Goal: Transaction & Acquisition: Purchase product/service

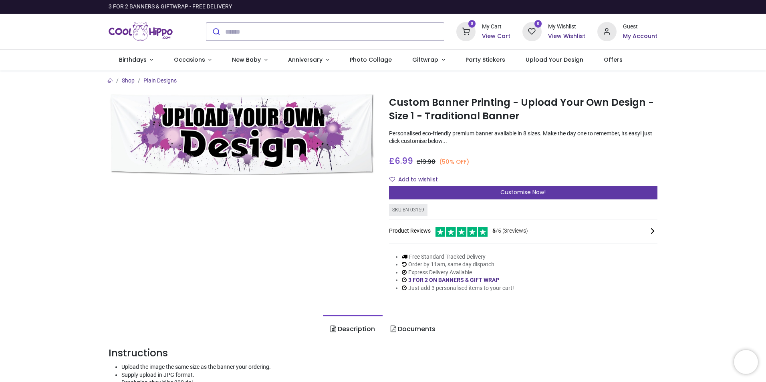
click at [535, 190] on span "Customise Now!" at bounding box center [522, 192] width 45 height 8
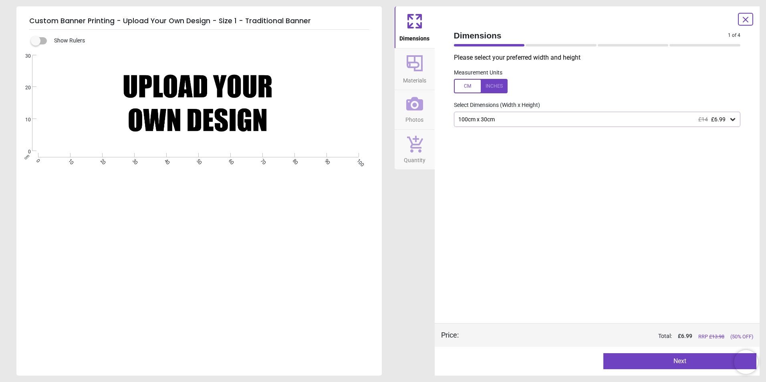
click at [692, 360] on button "Next" at bounding box center [679, 361] width 153 height 16
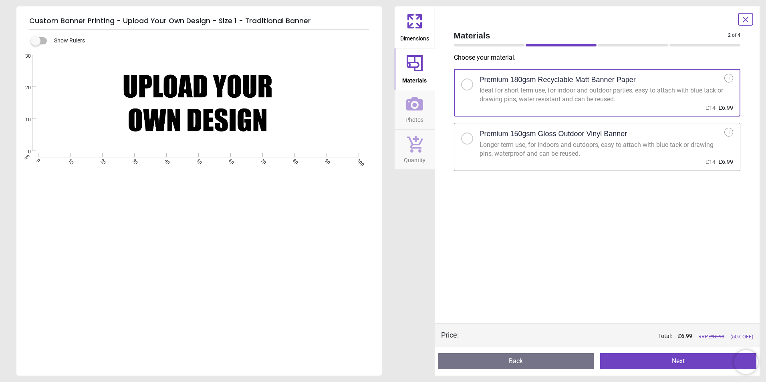
click at [469, 138] on div at bounding box center [467, 138] width 5 height 5
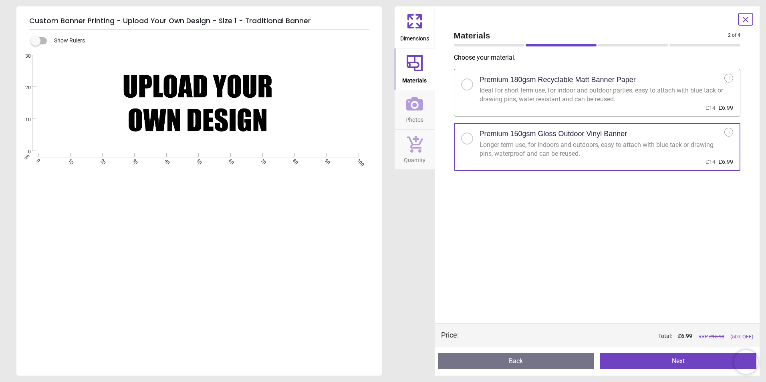
click at [676, 362] on button "Next" at bounding box center [678, 361] width 156 height 16
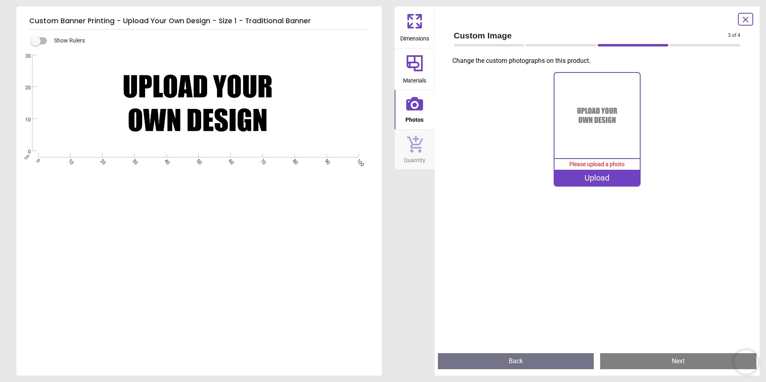
click at [545, 363] on button "Back" at bounding box center [516, 361] width 156 height 16
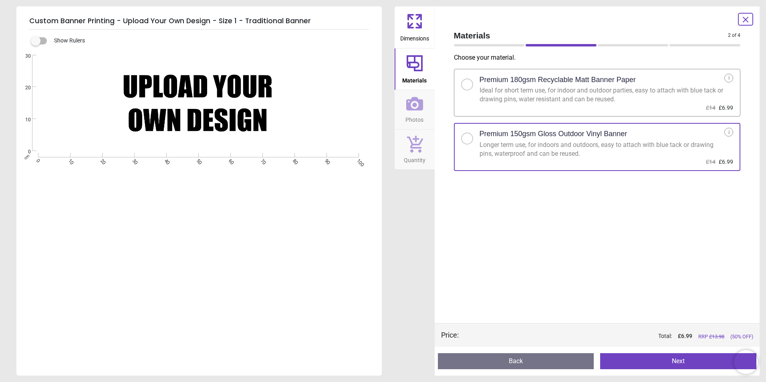
click at [561, 357] on button "Back" at bounding box center [516, 361] width 156 height 16
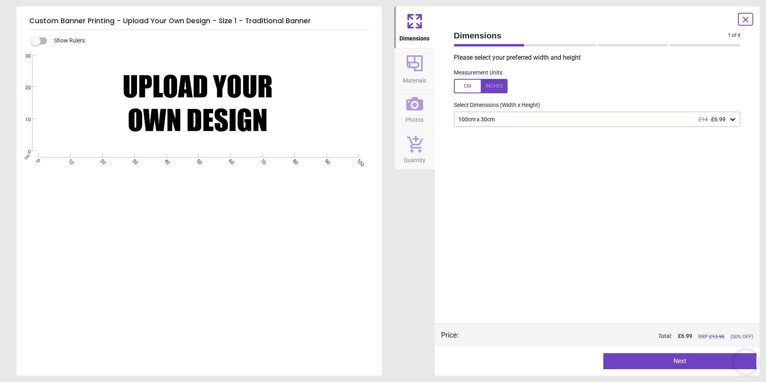
click at [724, 121] on span "£6.99" at bounding box center [718, 119] width 14 height 6
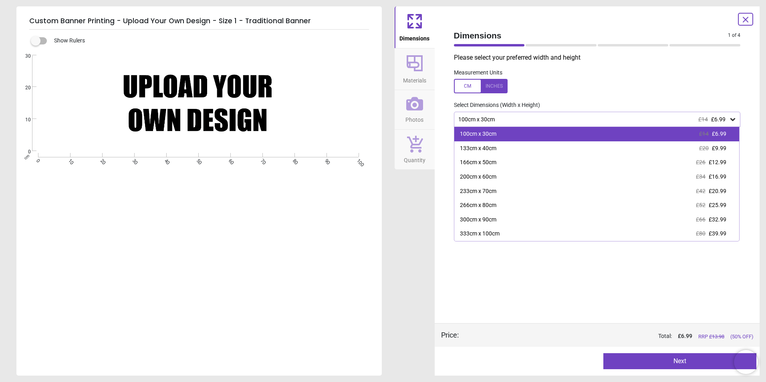
click at [526, 133] on div "100cm x 30cm £14 £6.99" at bounding box center [596, 134] width 285 height 14
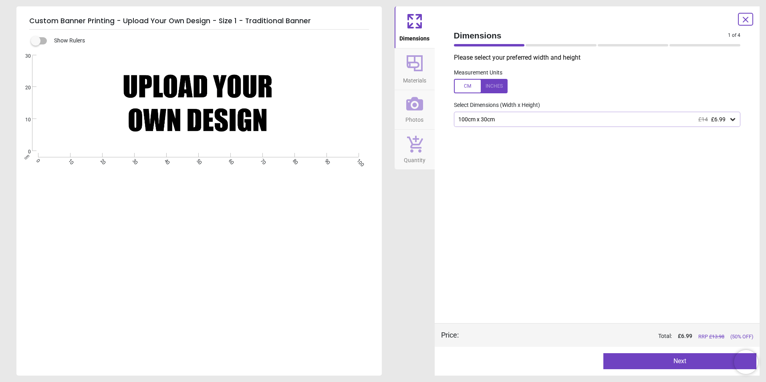
click at [490, 86] on div at bounding box center [481, 86] width 54 height 14
click at [682, 360] on button "Next" at bounding box center [679, 361] width 153 height 16
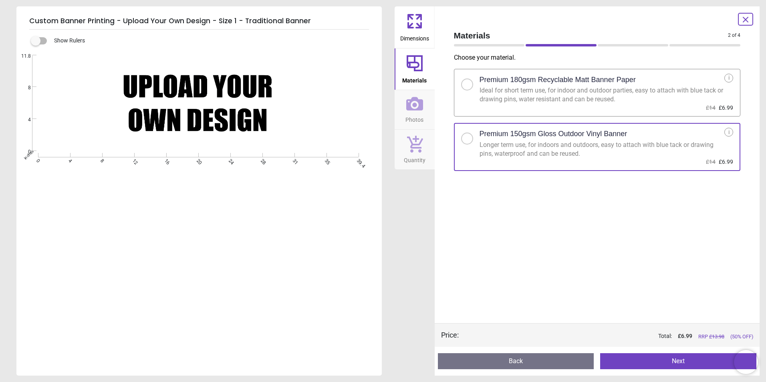
click at [682, 360] on button "Next" at bounding box center [678, 361] width 156 height 16
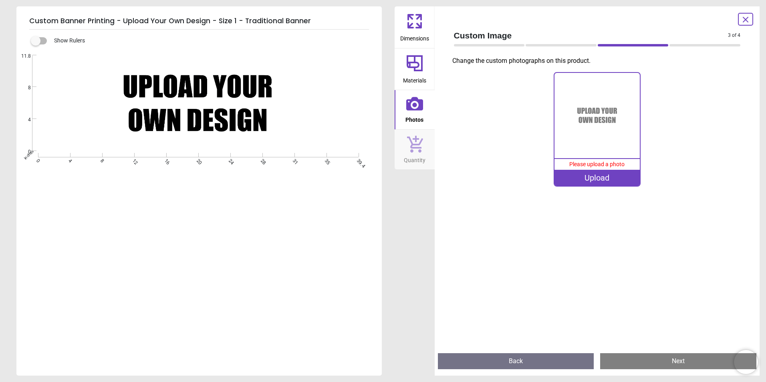
click at [588, 109] on img at bounding box center [597, 115] width 85 height 85
click at [611, 178] on div "Upload" at bounding box center [597, 178] width 85 height 16
click at [36, 41] on label at bounding box center [36, 41] width 0 height 0
click at [416, 73] on span "Materials" at bounding box center [414, 79] width 23 height 12
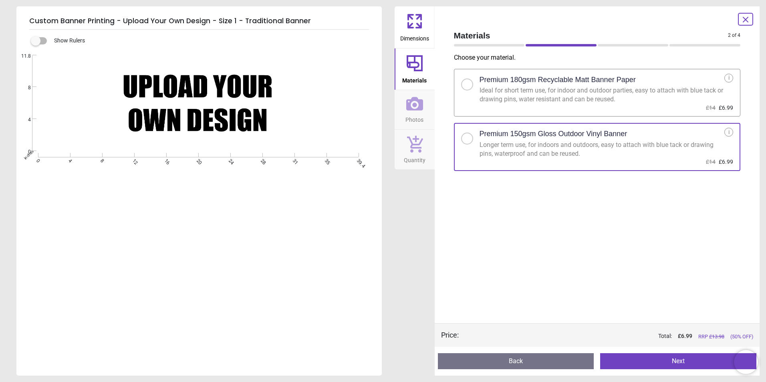
drag, startPoint x: 419, startPoint y: 149, endPoint x: 452, endPoint y: 163, distance: 35.4
click at [419, 150] on icon at bounding box center [414, 144] width 17 height 18
click at [744, 17] on icon at bounding box center [745, 19] width 5 height 5
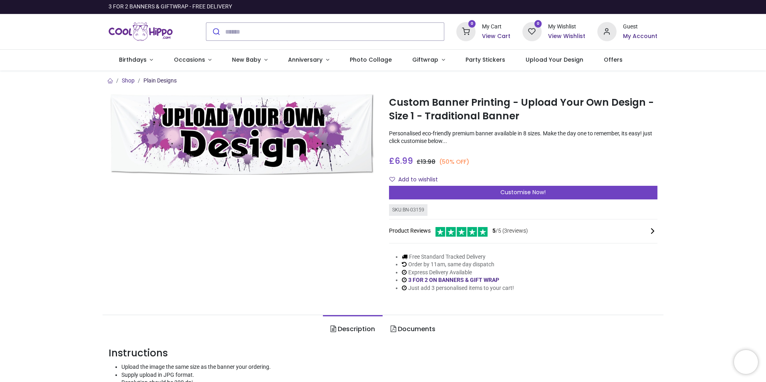
click at [157, 81] on link "Plain Designs" at bounding box center [159, 80] width 33 height 6
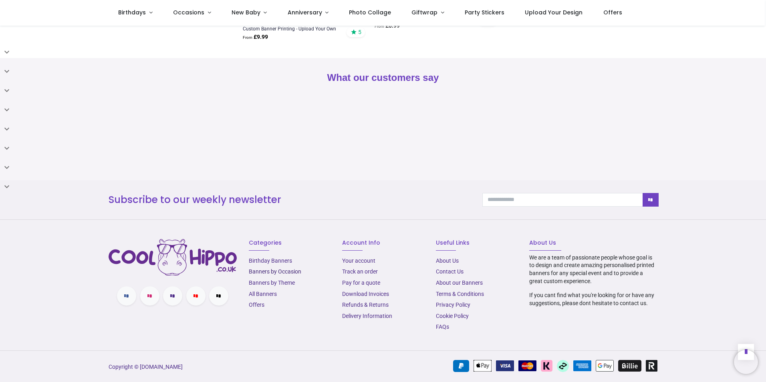
scroll to position [338, 0]
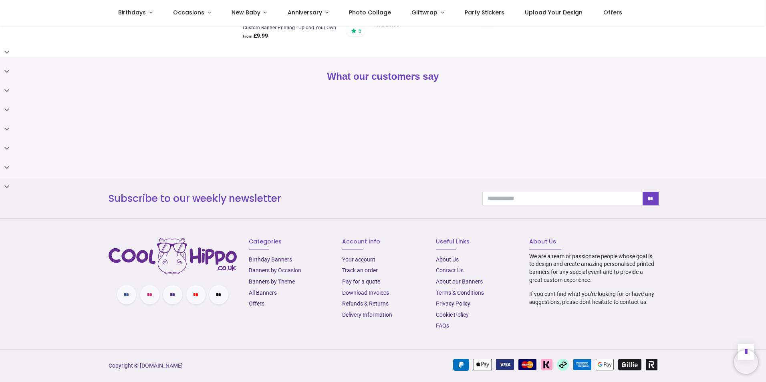
click at [268, 293] on link "All Banners" at bounding box center [263, 293] width 28 height 6
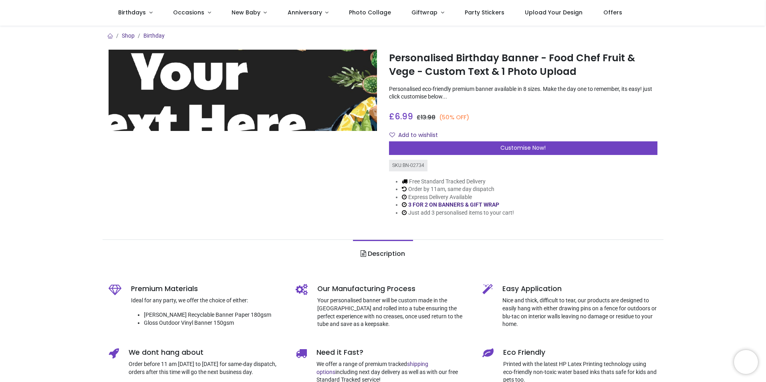
scroll to position [40, 0]
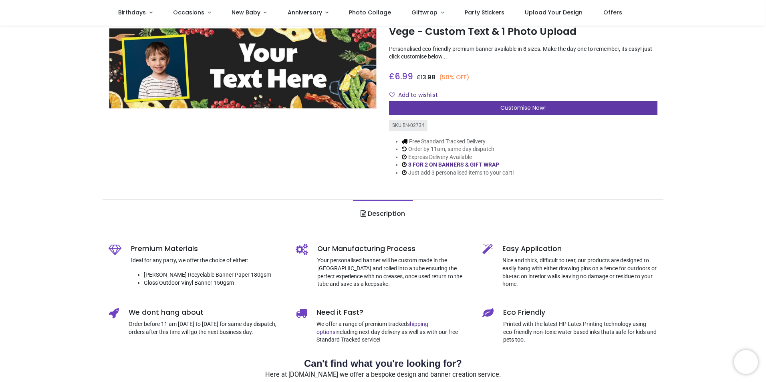
click at [526, 108] on span "Customise Now!" at bounding box center [522, 108] width 45 height 8
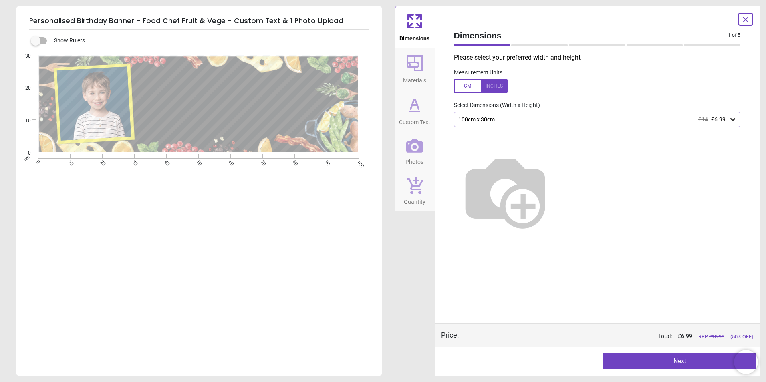
click at [495, 89] on div at bounding box center [481, 86] width 54 height 14
click at [712, 364] on button "Next" at bounding box center [679, 361] width 153 height 16
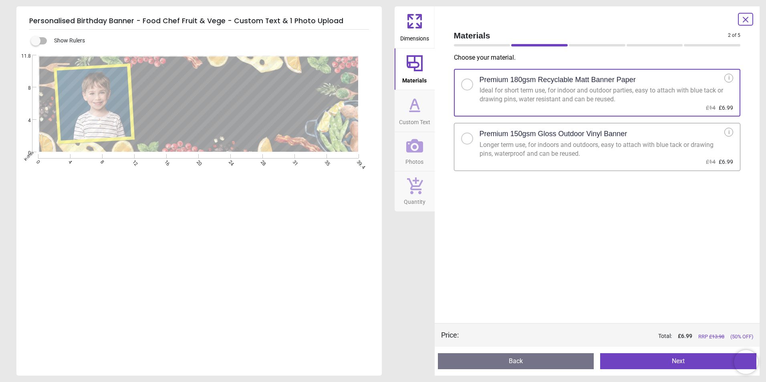
drag, startPoint x: 468, startPoint y: 139, endPoint x: 477, endPoint y: 146, distance: 12.0
click at [468, 139] on div at bounding box center [467, 138] width 5 height 5
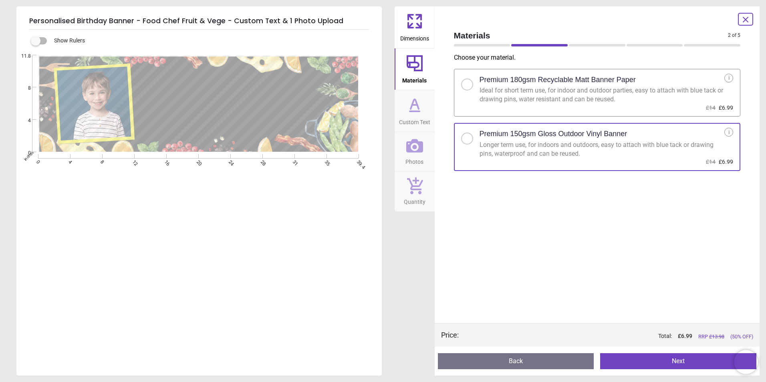
click at [671, 357] on button "Next" at bounding box center [678, 361] width 156 height 16
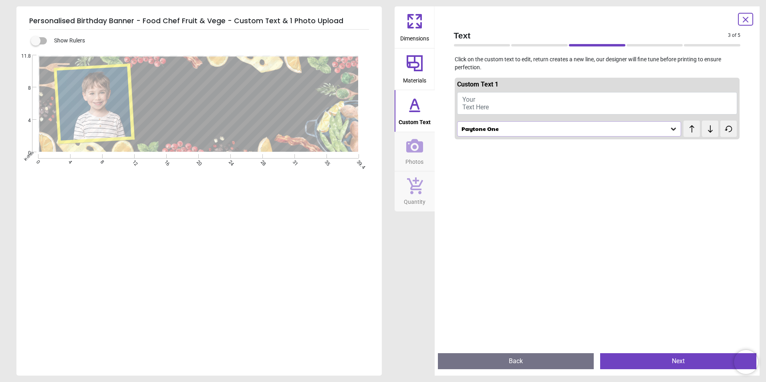
click at [486, 98] on button "Your Text Here" at bounding box center [597, 103] width 280 height 22
type textarea "*"
click at [671, 125] on icon at bounding box center [673, 127] width 8 height 8
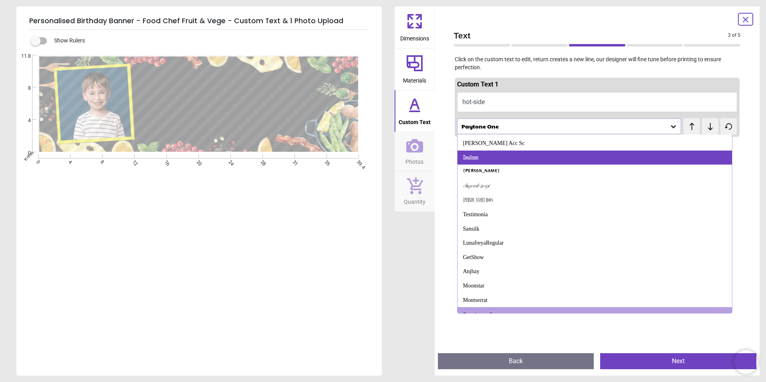
scroll to position [392, 0]
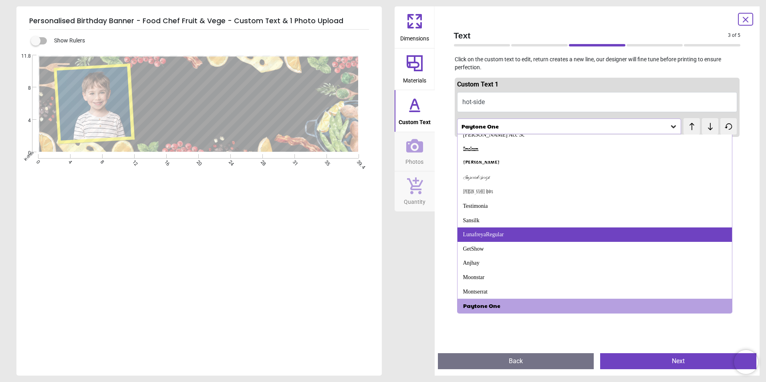
click at [501, 231] on div "LunafreyaRegular" at bounding box center [595, 235] width 275 height 14
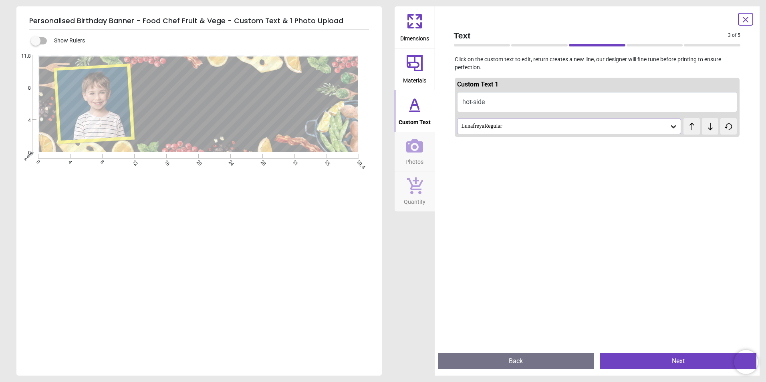
scroll to position [0, 0]
click at [670, 124] on icon at bounding box center [673, 127] width 8 height 8
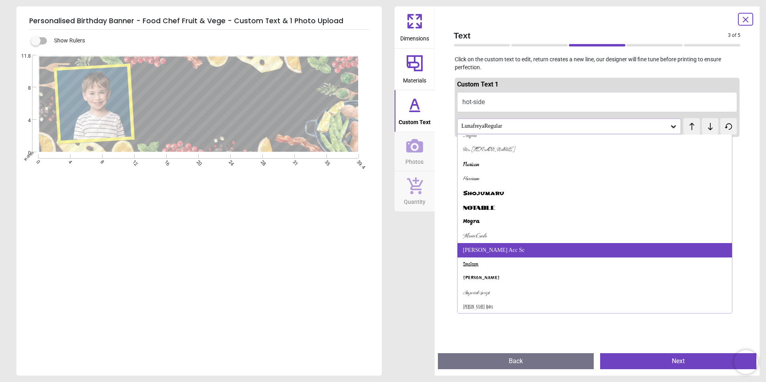
scroll to position [321, 0]
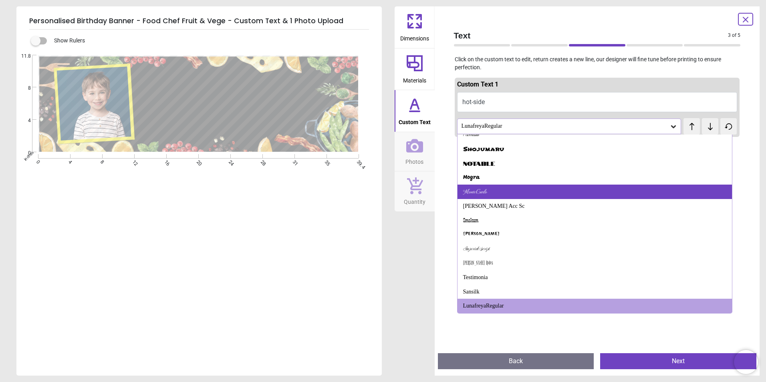
click at [570, 197] on div "MonteCarlo" at bounding box center [595, 192] width 275 height 14
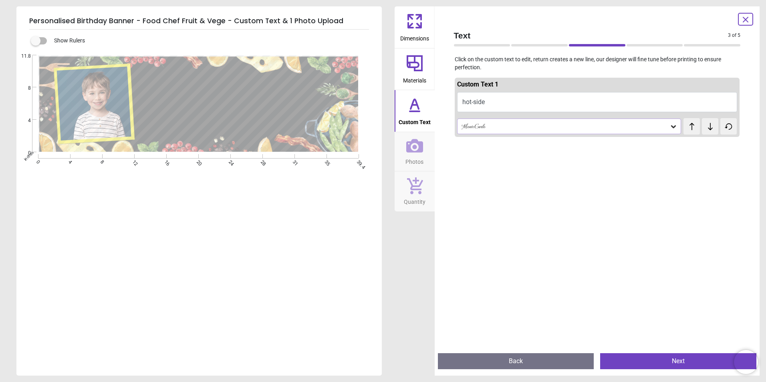
click at [671, 125] on icon at bounding box center [673, 127] width 8 height 8
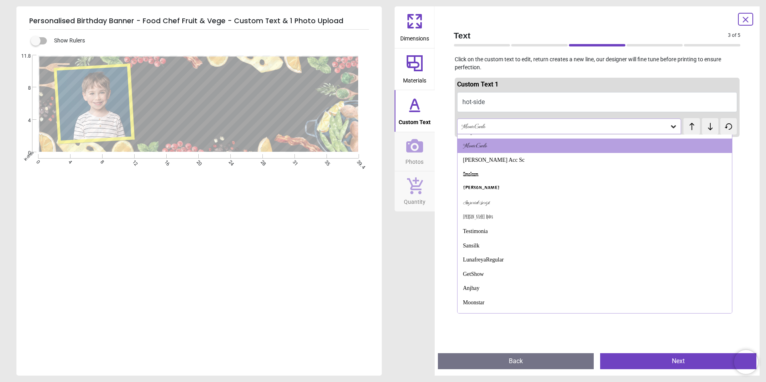
scroll to position [392, 0]
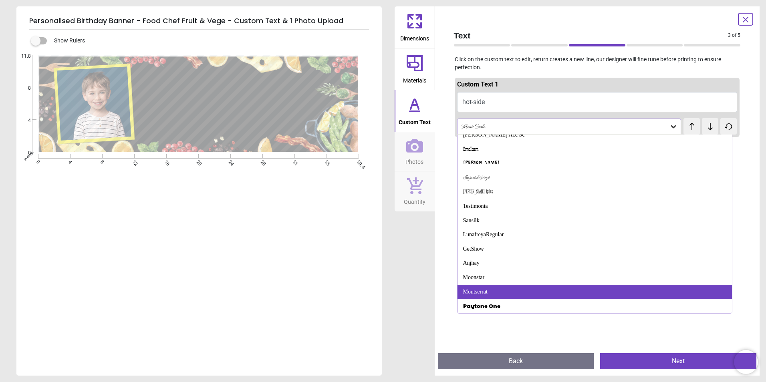
click at [518, 291] on div "Montserrat" at bounding box center [595, 292] width 275 height 14
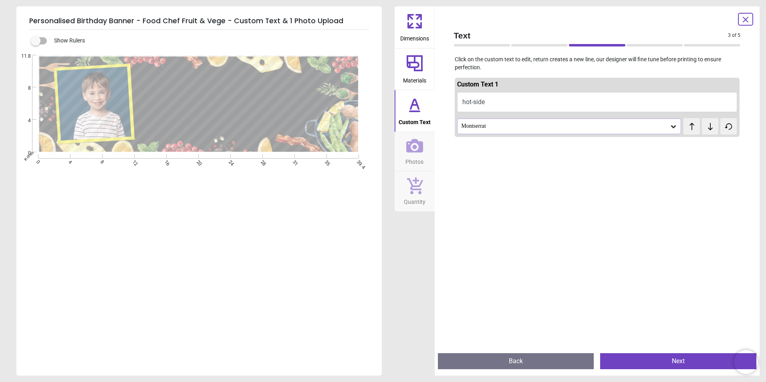
click at [671, 126] on icon at bounding box center [673, 126] width 5 height 3
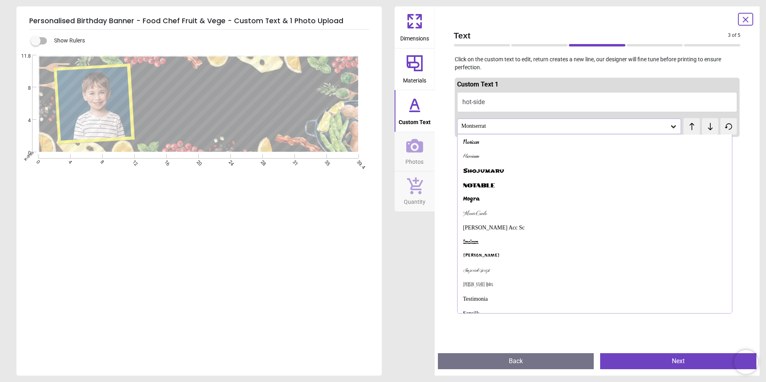
scroll to position [377, 0]
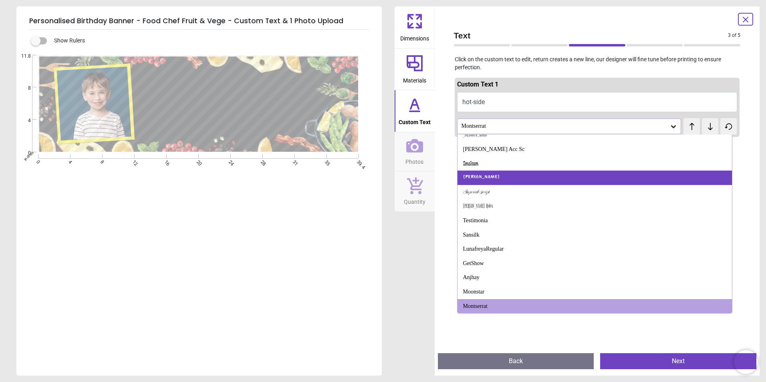
click at [548, 174] on div "Ravi Prakash" at bounding box center [595, 178] width 275 height 14
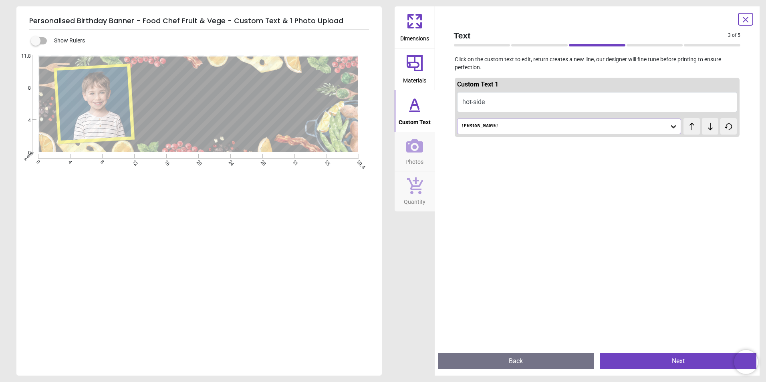
click at [670, 123] on icon at bounding box center [673, 127] width 8 height 8
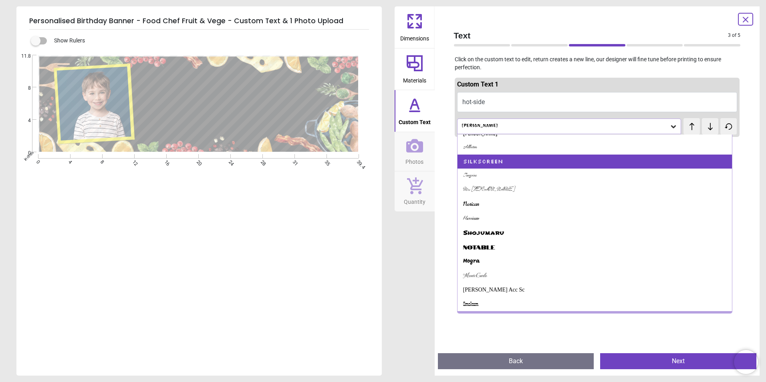
scroll to position [249, 0]
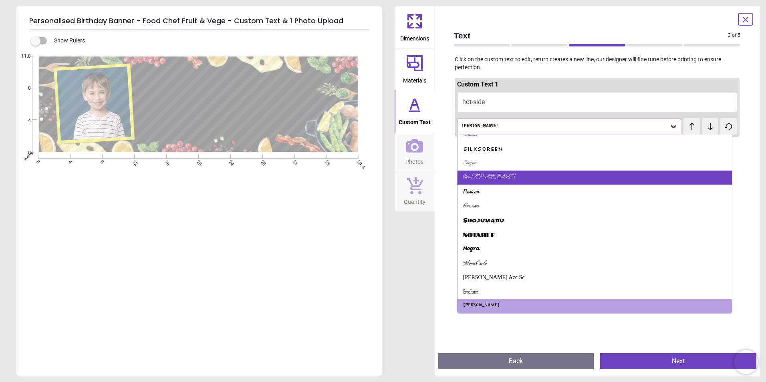
click at [592, 173] on div "Mrs Saint Delafield" at bounding box center [595, 178] width 275 height 14
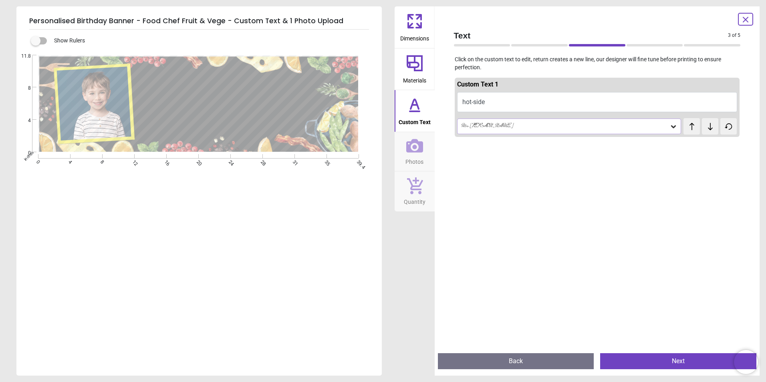
click at [669, 125] on icon at bounding box center [673, 127] width 8 height 8
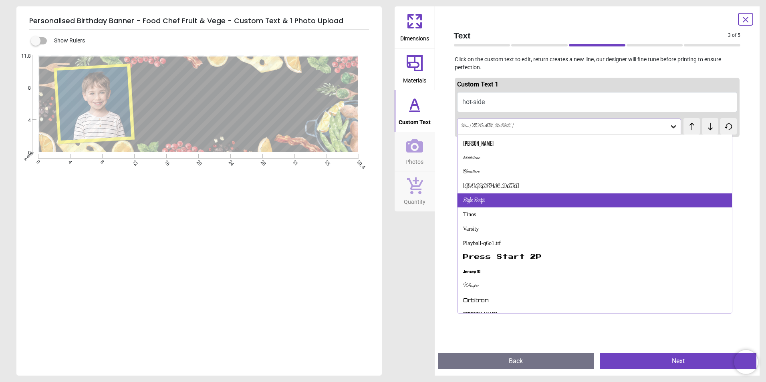
scroll to position [0, 0]
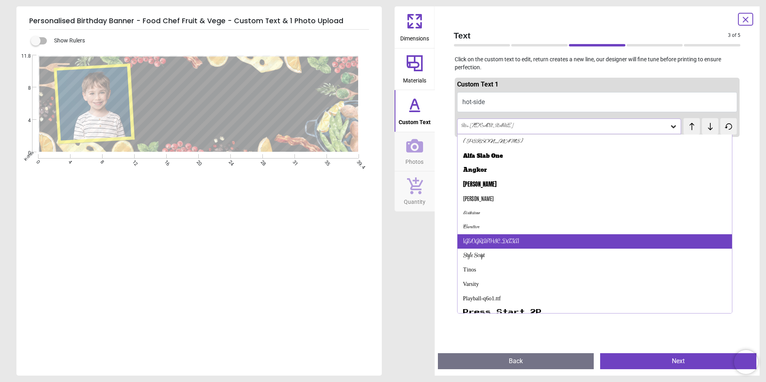
click at [527, 241] on div "Rochester" at bounding box center [595, 241] width 275 height 14
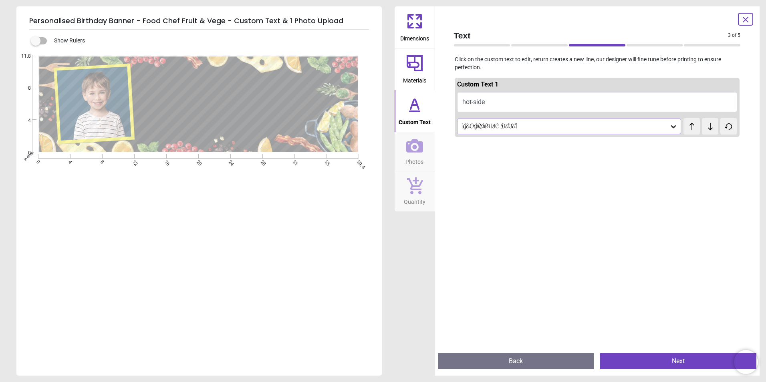
click at [673, 127] on div "Rochester" at bounding box center [569, 126] width 224 height 15
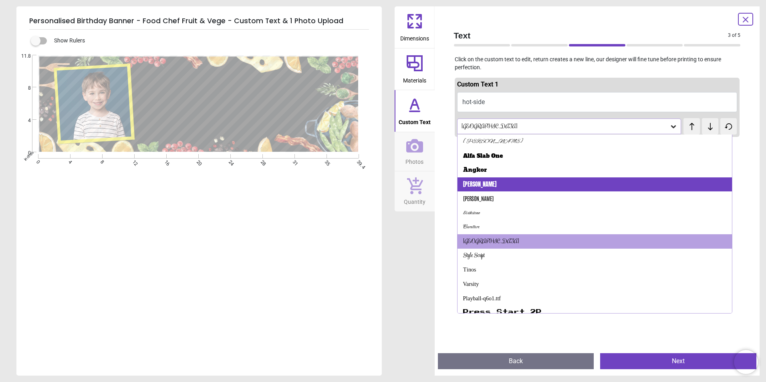
click at [572, 181] on div "Anton" at bounding box center [595, 184] width 275 height 14
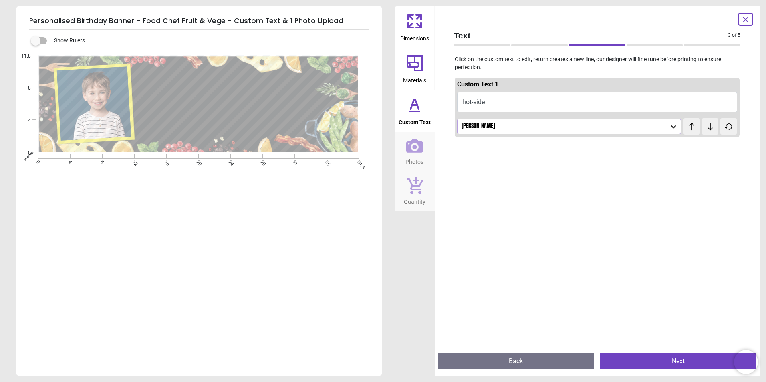
click at [671, 127] on icon at bounding box center [673, 126] width 5 height 3
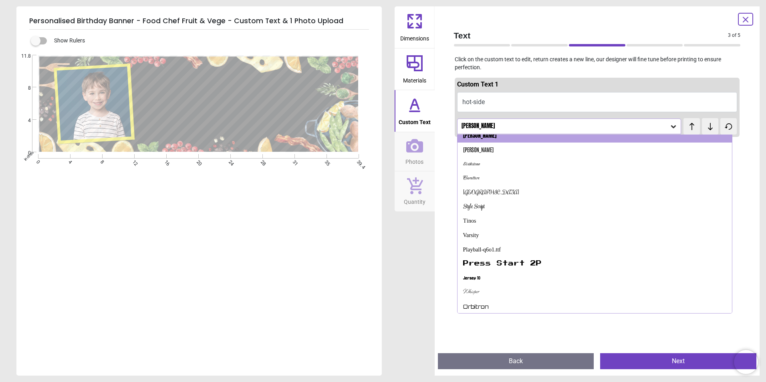
scroll to position [120, 0]
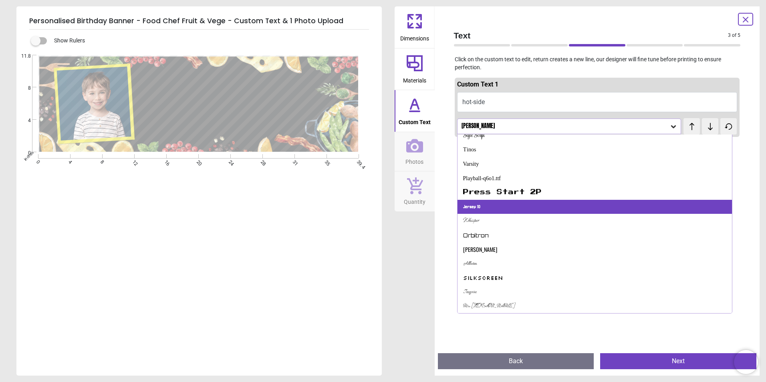
click at [522, 210] on div "Jersey 10" at bounding box center [595, 207] width 275 height 14
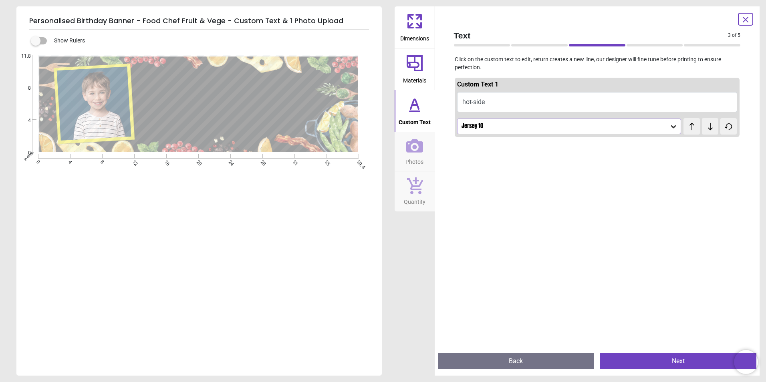
click at [670, 125] on icon at bounding box center [673, 127] width 8 height 8
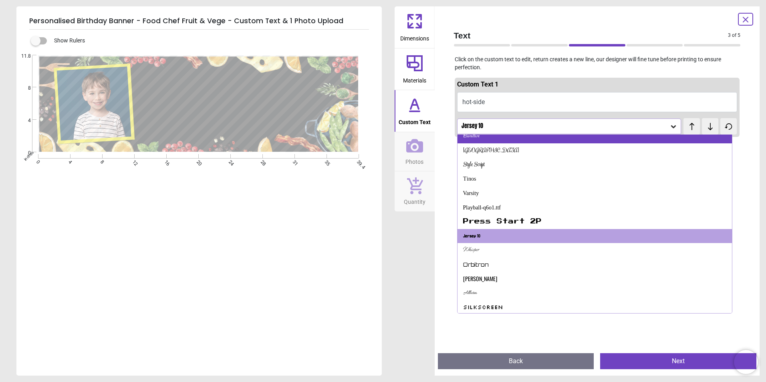
scroll to position [141, 0]
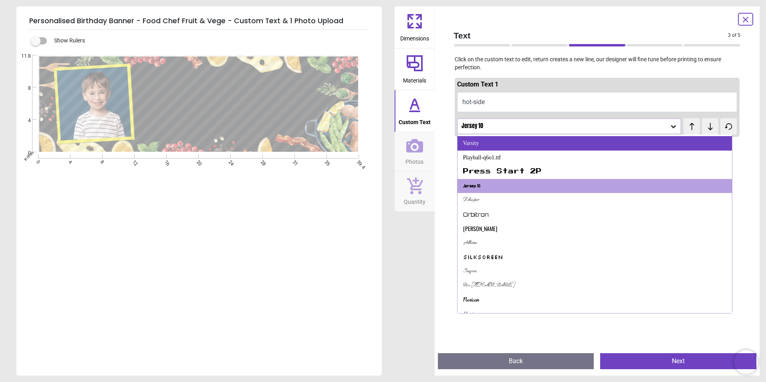
click at [520, 146] on div "Varsity" at bounding box center [595, 143] width 275 height 14
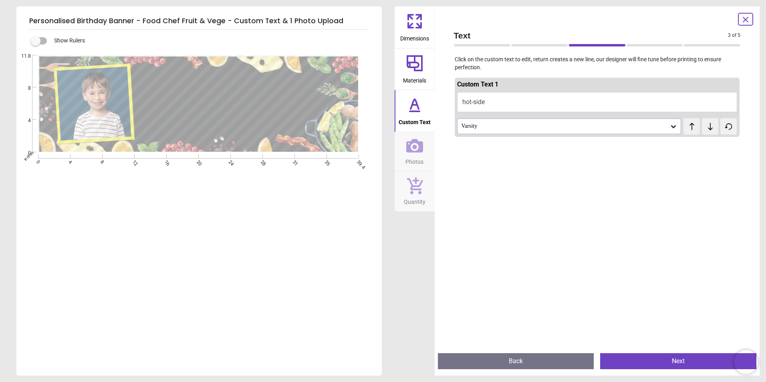
click at [670, 125] on icon at bounding box center [673, 127] width 8 height 8
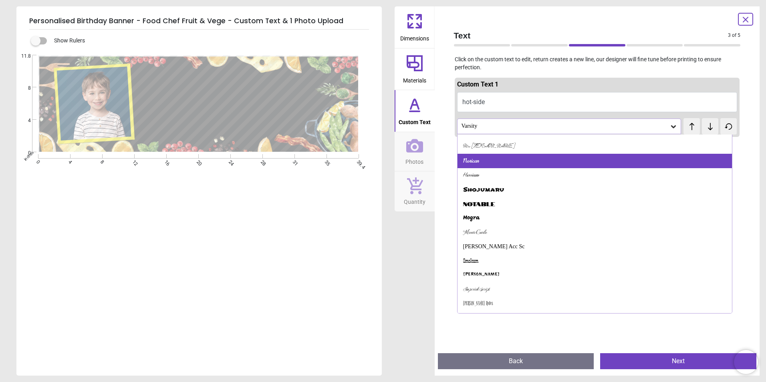
scroll to position [280, 0]
click at [551, 160] on div "Norican" at bounding box center [595, 160] width 275 height 14
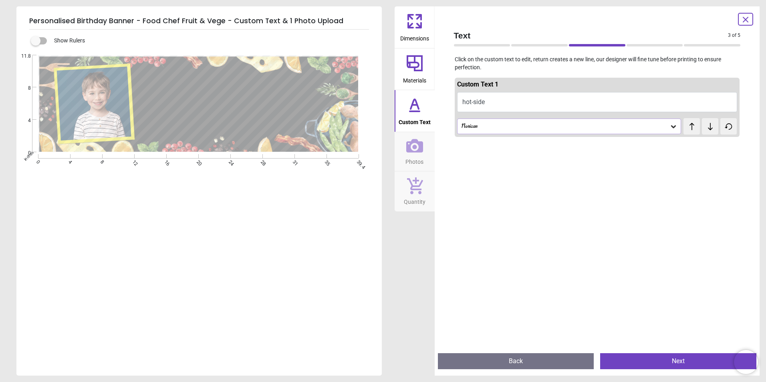
click at [487, 99] on button "hot-side" at bounding box center [597, 102] width 280 height 20
click at [492, 101] on button "hot-side" at bounding box center [597, 102] width 280 height 20
click at [525, 105] on button "hot-side" at bounding box center [597, 102] width 280 height 20
type textarea "**********"
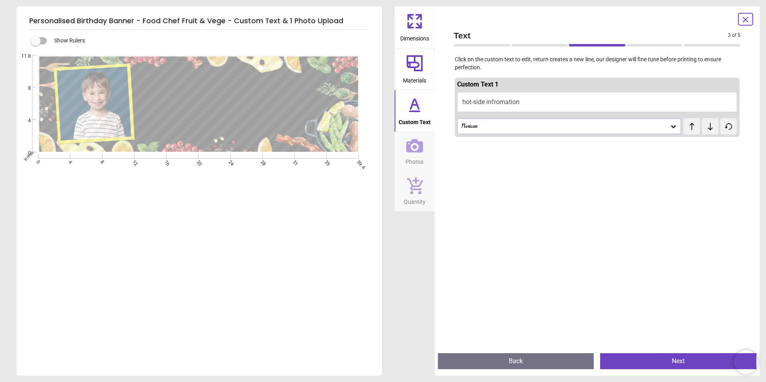
click at [678, 365] on button "Next" at bounding box center [678, 361] width 156 height 16
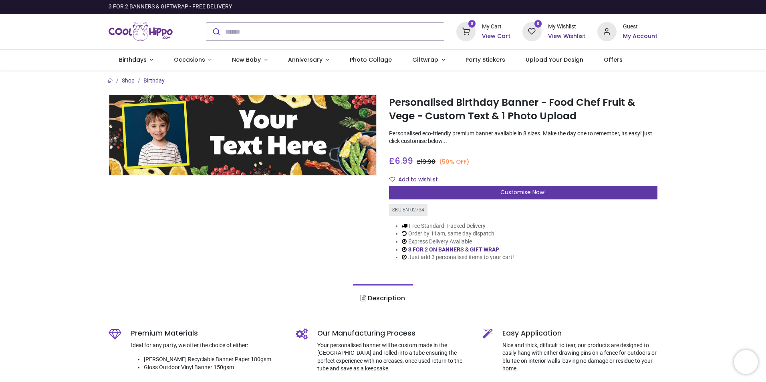
click at [519, 192] on span "Customise Now!" at bounding box center [522, 192] width 45 height 8
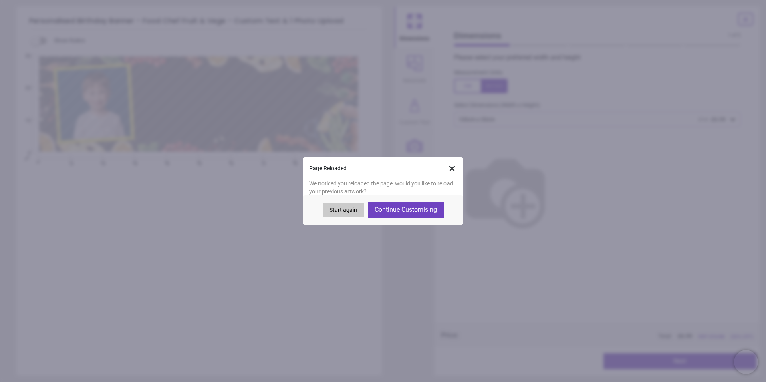
click at [403, 210] on button "Continue Customising" at bounding box center [406, 210] width 76 height 16
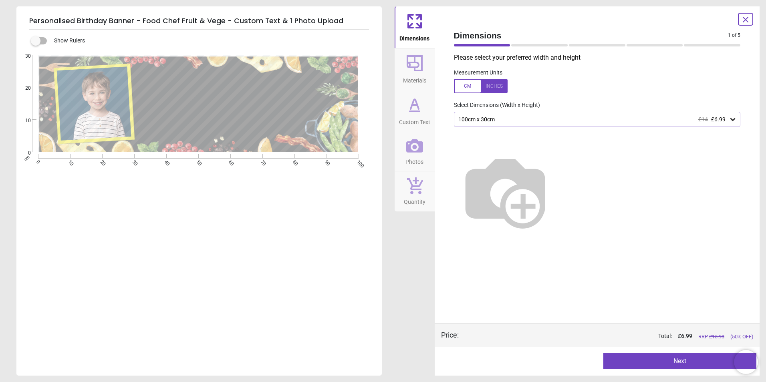
type textarea "**********"
click at [491, 83] on div at bounding box center [481, 86] width 54 height 14
click at [691, 357] on button "Next" at bounding box center [679, 361] width 153 height 16
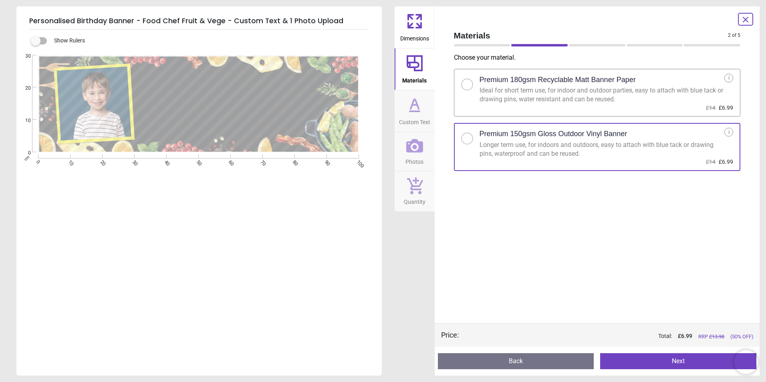
click at [689, 364] on button "Next" at bounding box center [678, 361] width 156 height 16
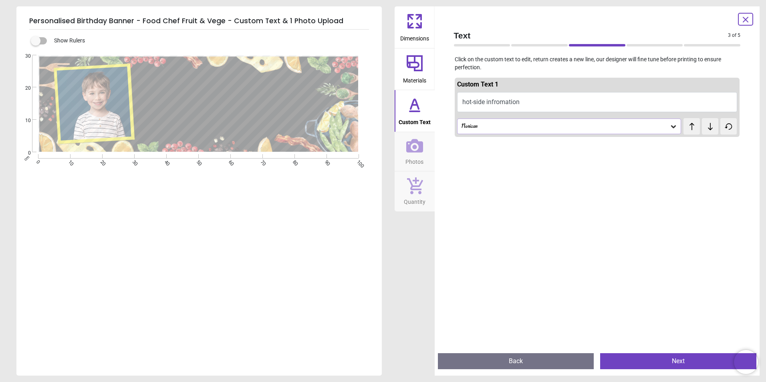
click at [659, 361] on button "Next" at bounding box center [678, 361] width 156 height 16
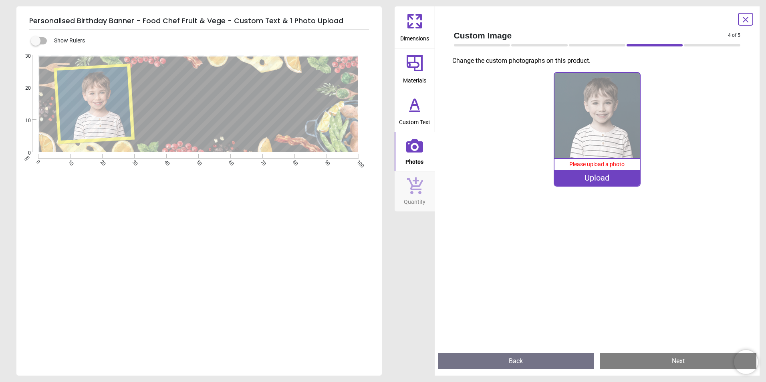
click at [586, 127] on img at bounding box center [597, 115] width 85 height 85
click at [597, 176] on div "Upload" at bounding box center [597, 178] width 85 height 16
click at [601, 175] on div "Upload" at bounding box center [597, 178] width 85 height 16
click at [591, 179] on div "Upload" at bounding box center [597, 178] width 85 height 16
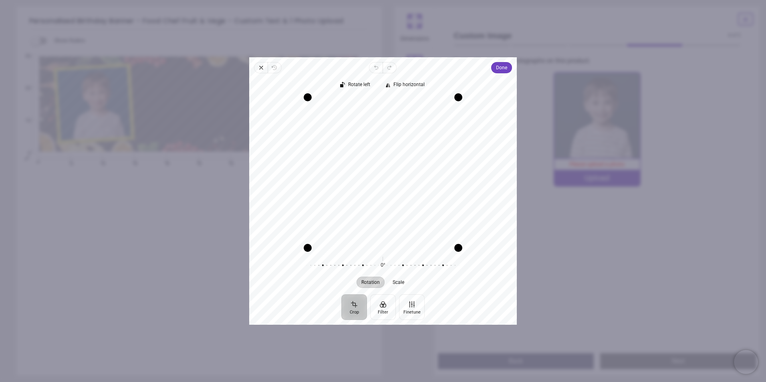
click at [260, 66] on icon "button" at bounding box center [261, 68] width 6 height 6
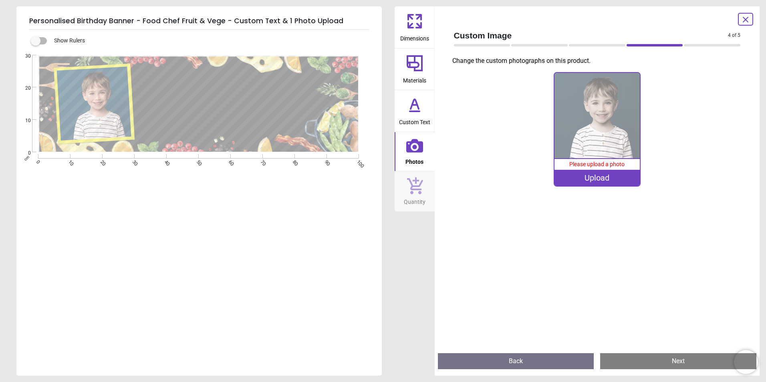
click at [607, 179] on div "Upload" at bounding box center [597, 178] width 85 height 16
click at [602, 177] on div "Upload" at bounding box center [597, 178] width 85 height 16
click at [591, 177] on div "Upload" at bounding box center [597, 178] width 85 height 16
